Goal: Task Accomplishment & Management: Manage account settings

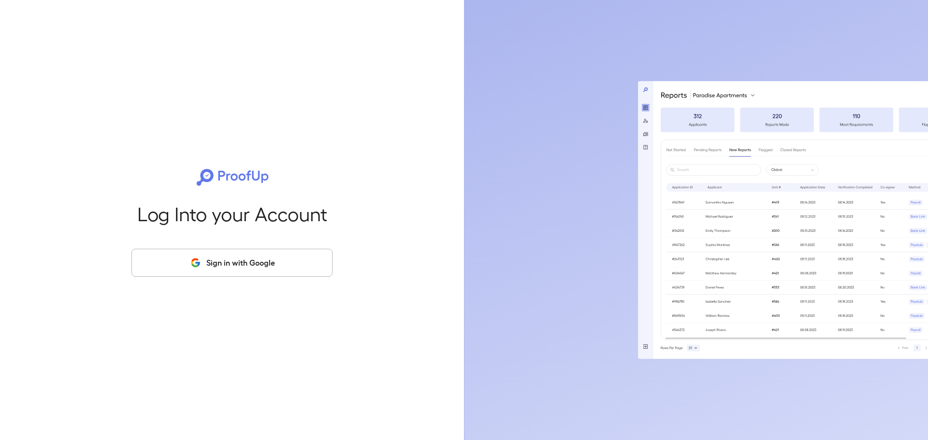
click at [245, 274] on button "Sign in with Google" at bounding box center [231, 263] width 201 height 28
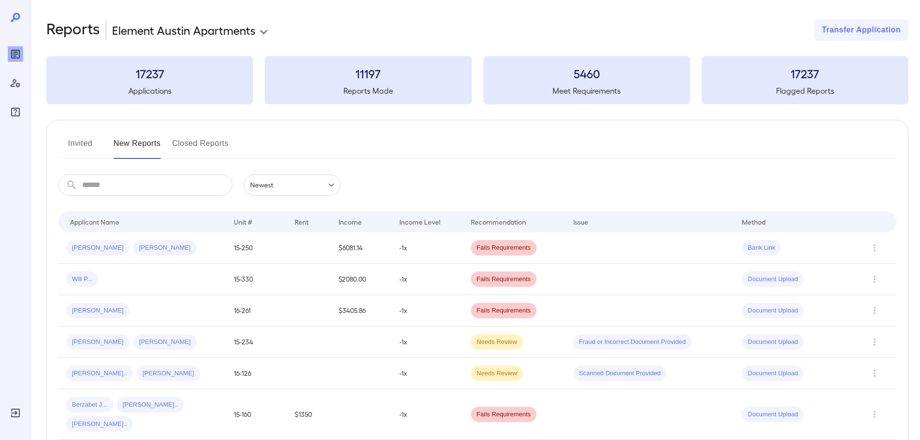
click at [83, 143] on button "Invited" at bounding box center [79, 147] width 43 height 23
